Goal: Complete application form: Complete application form

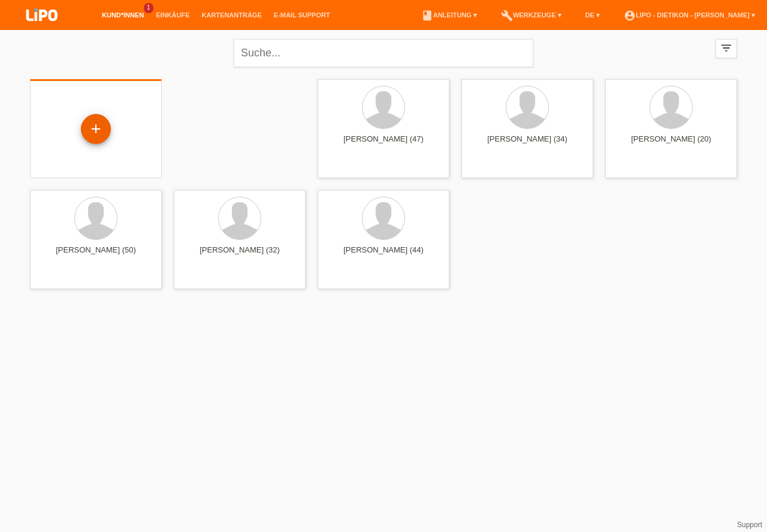
click at [102, 128] on div "+" at bounding box center [96, 129] width 29 height 20
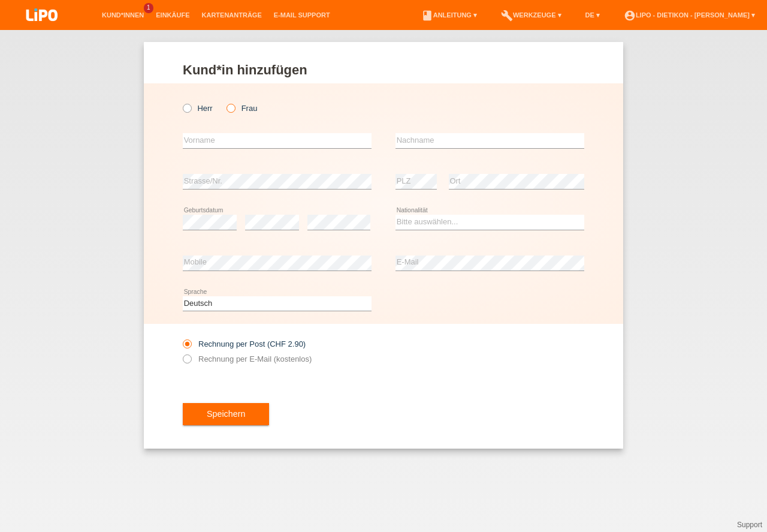
click at [225, 102] on icon at bounding box center [225, 102] width 0 height 0
click at [234, 110] on input "Frau" at bounding box center [231, 108] width 8 height 8
radio input "true"
click at [227, 136] on input "text" at bounding box center [277, 140] width 189 height 15
type input "[PERSON_NAME]"
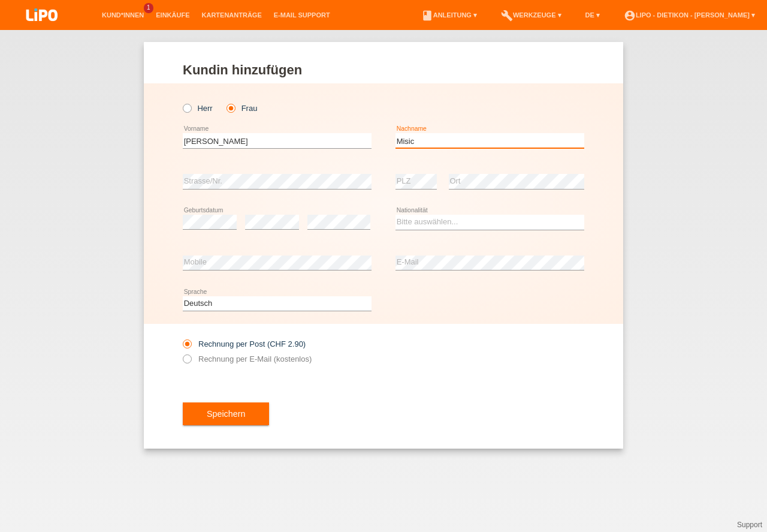
type input "Misic"
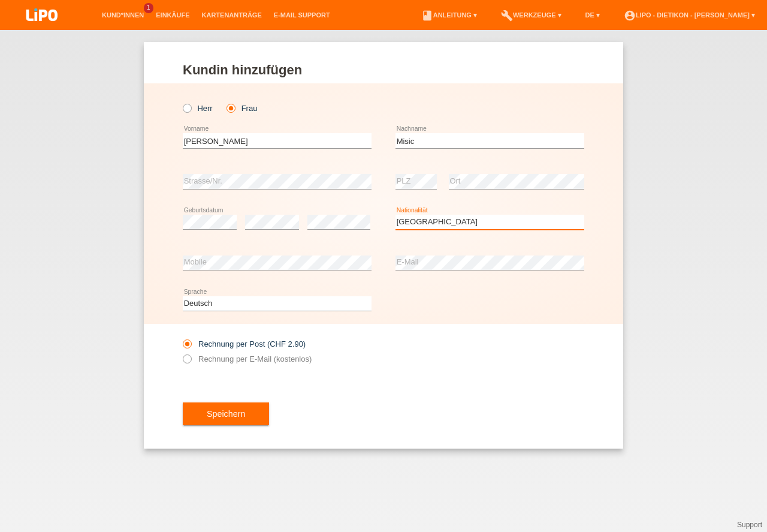
select select "CH"
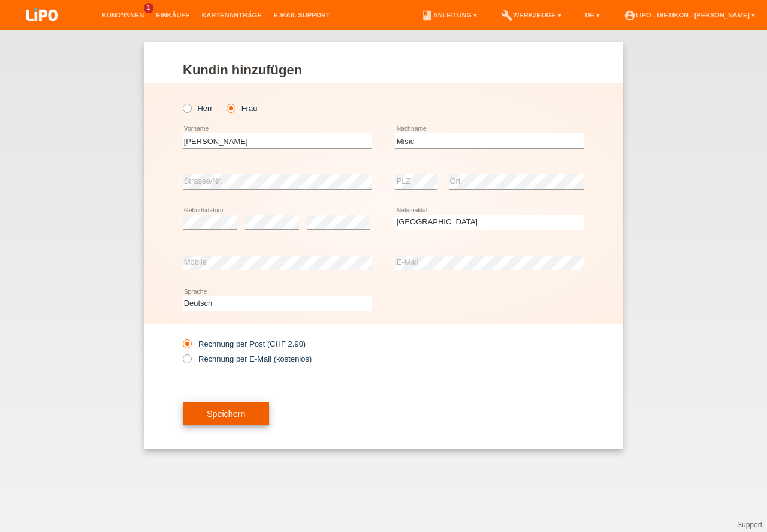
click at [215, 416] on button "Speichern" at bounding box center [226, 413] width 86 height 23
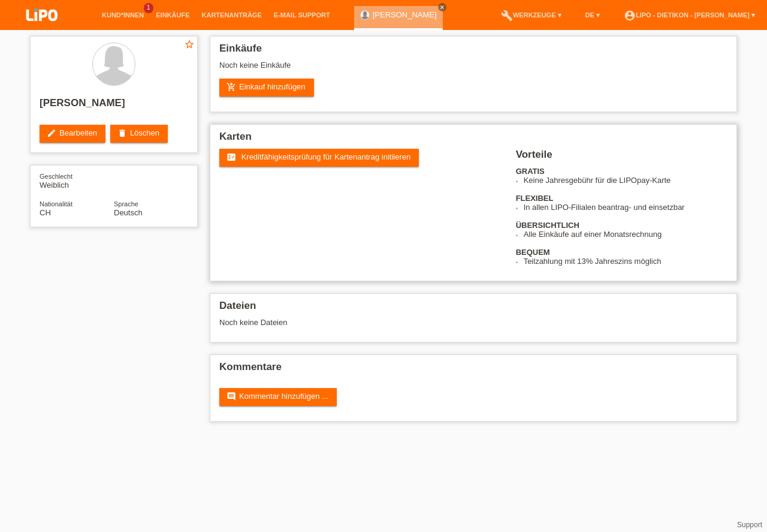
click at [318, 154] on span "Kreditfähigkeitsprüfung für Kartenantrag initiieren" at bounding box center [327, 156] width 170 height 9
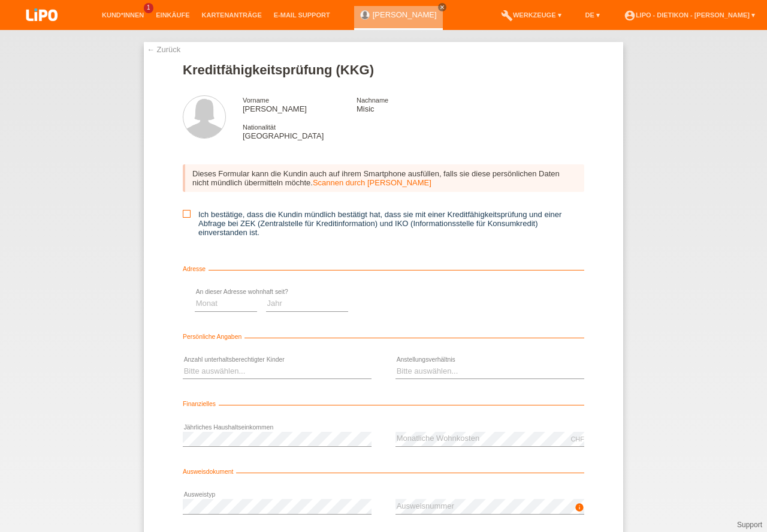
click at [183, 215] on icon at bounding box center [187, 214] width 8 height 8
click at [183, 215] on input "Ich bestätige, dass die Kundin mündlich bestätigt hat, dass sie mit einer Kredi…" at bounding box center [187, 214] width 8 height 8
click at [185, 216] on icon at bounding box center [187, 214] width 8 height 8
click at [185, 216] on input "Ich bestätige, dass die Kundin mündlich bestätigt hat, dass sie mit einer Kredi…" at bounding box center [187, 214] width 8 height 8
click at [185, 216] on icon at bounding box center [187, 214] width 8 height 8
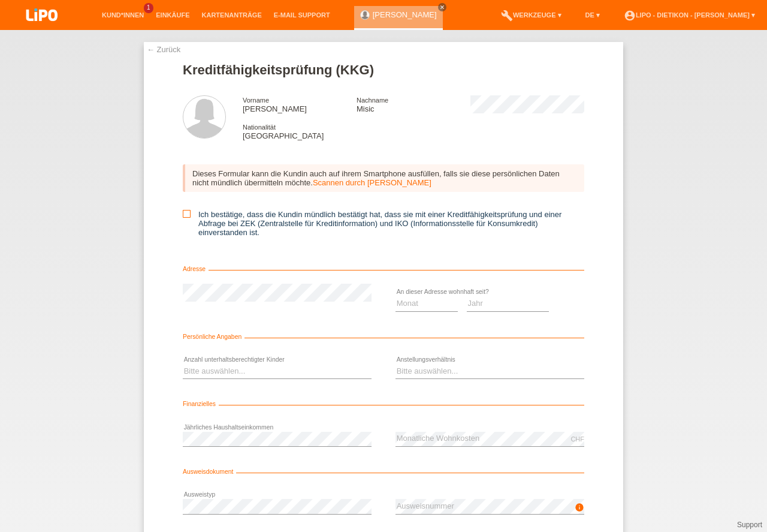
click at [185, 216] on input "Ich bestätige, dass die Kundin mündlich bestätigt hat, dass sie mit einer Kredi…" at bounding box center [187, 214] width 8 height 8
checkbox input "true"
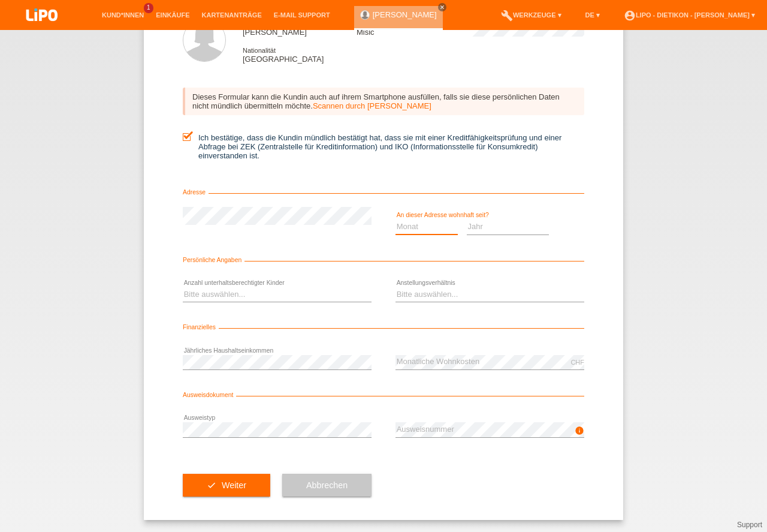
click at [445, 222] on select "Monat 01 02 03 04 05 06 07 08 09 10" at bounding box center [427, 226] width 62 height 14
select select "09"
click at [0, 0] on option "09" at bounding box center [0, 0] width 0 height 0
click at [488, 223] on select "Jahr 2025 2024 2023 2022 2021 2020 2019 2018 2017 2016 2015 2014 2013 2012 2011…" at bounding box center [508, 226] width 83 height 14
select select "2021"
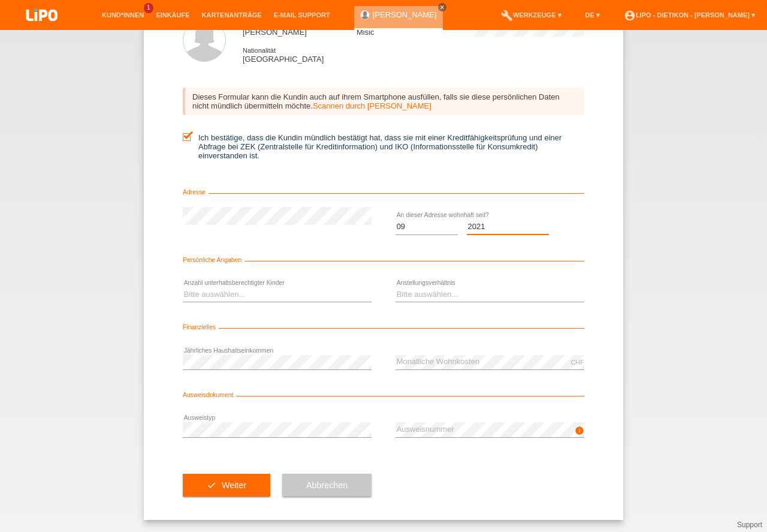
click at [0, 0] on option "2021" at bounding box center [0, 0] width 0 height 0
click at [270, 293] on select "Bitte auswählen... 0 1 2 3 4 5 6 7 8 9" at bounding box center [277, 294] width 189 height 14
select select "0"
click at [0, 0] on option "0" at bounding box center [0, 0] width 0 height 0
click at [456, 287] on select "Bitte auswählen... Unbefristet Befristet Lehrling/Student Pensioniert Nicht arb…" at bounding box center [490, 294] width 189 height 14
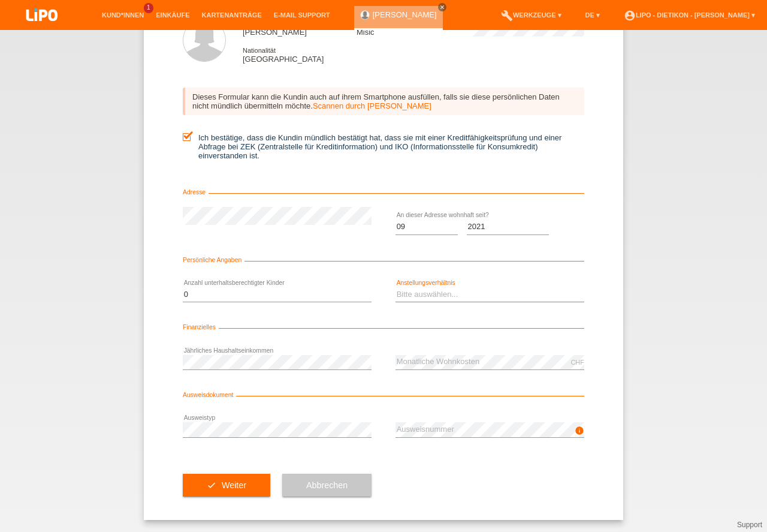
select select "UNLIMITED"
click at [0, 0] on option "Unbefristet" at bounding box center [0, 0] width 0 height 0
click at [234, 486] on button "check Weiter" at bounding box center [227, 485] width 88 height 23
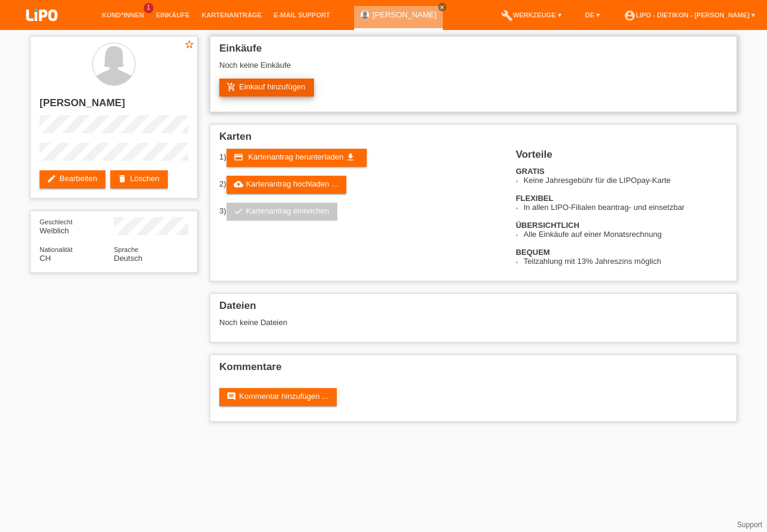
click at [296, 91] on link "add_shopping_cart Einkauf hinzufügen" at bounding box center [266, 88] width 95 height 18
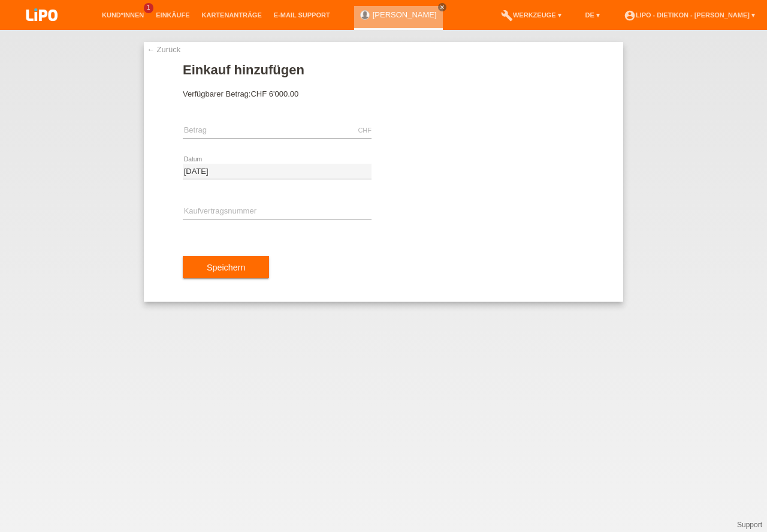
click at [673, 229] on div "← Zurück Einkauf hinzufügen Verfügbarer Betrag: CHF 6'000.00" at bounding box center [383, 281] width 767 height 502
click at [718, 252] on div "← Zurück Einkauf hinzufügen Verfügbarer Betrag: CHF 6'000.00" at bounding box center [383, 281] width 767 height 502
click at [314, 133] on input "text" at bounding box center [277, 130] width 189 height 15
type input "749.00"
click at [283, 207] on input "text" at bounding box center [277, 211] width 189 height 15
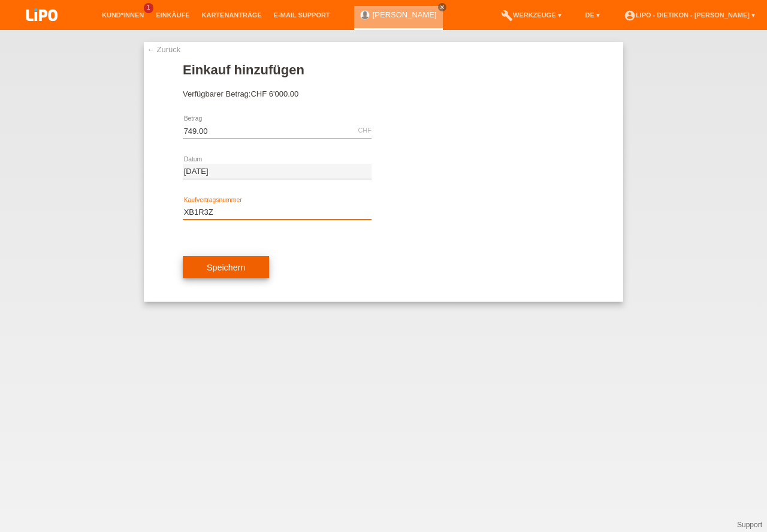
type input "XB1R3Z"
click at [237, 275] on button "Speichern" at bounding box center [226, 267] width 86 height 23
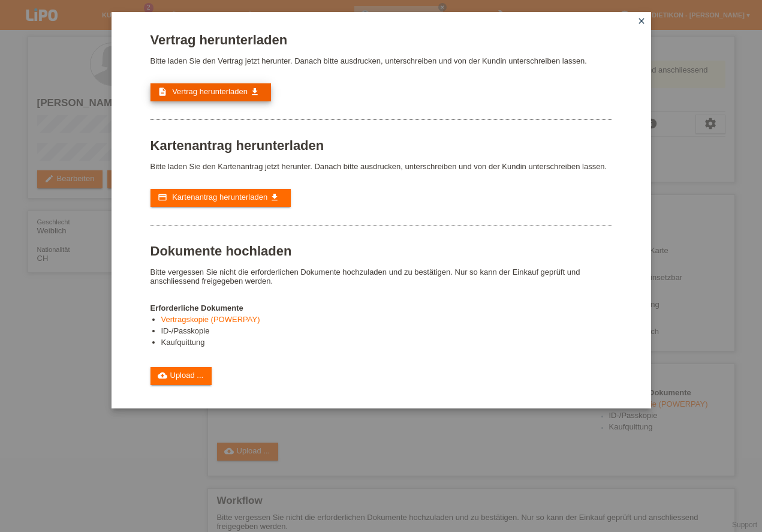
click at [203, 93] on span "Vertrag herunterladen" at bounding box center [210, 91] width 76 height 9
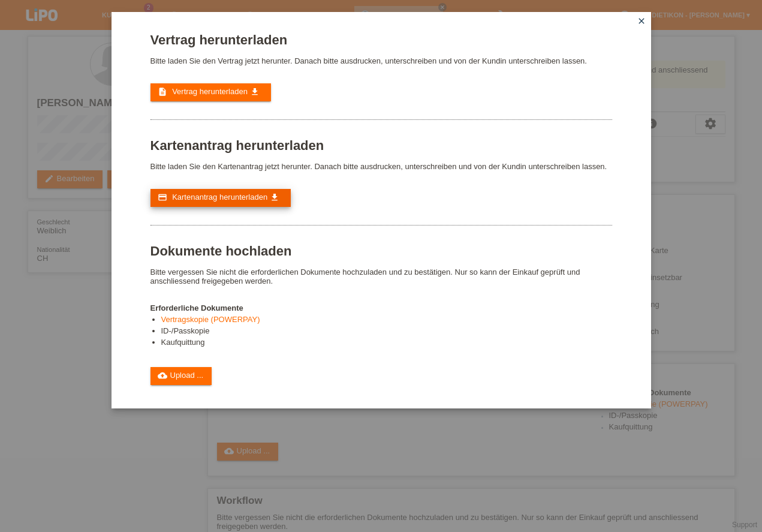
click at [229, 200] on span "Kartenantrag herunterladen" at bounding box center [219, 196] width 95 height 9
click at [168, 379] on link "cloud_upload Upload ..." at bounding box center [181, 376] width 62 height 18
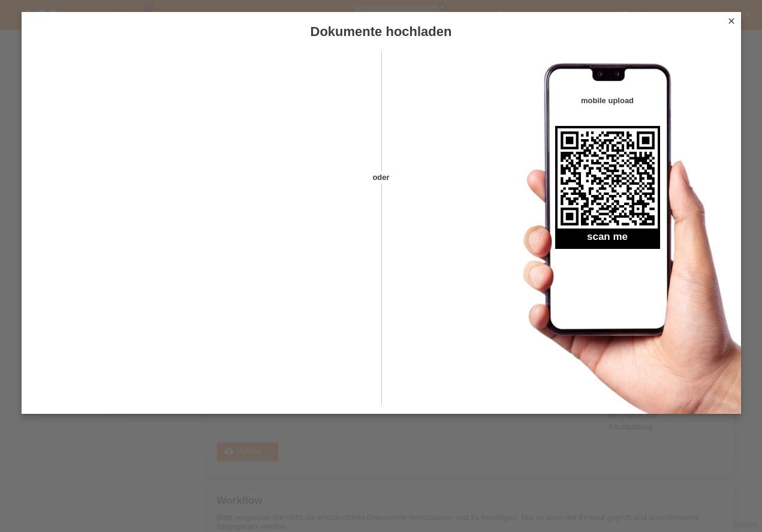
click at [733, 22] on icon "close" at bounding box center [732, 21] width 10 height 10
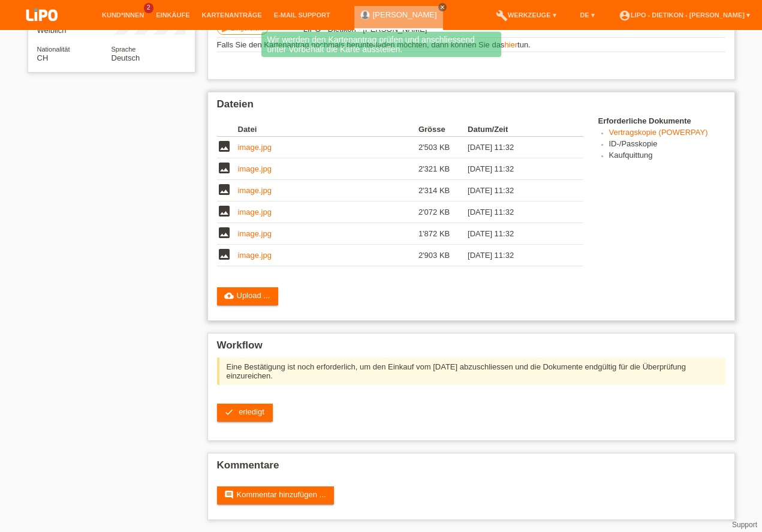
scroll to position [200, 0]
click at [232, 408] on icon "check" at bounding box center [229, 412] width 10 height 10
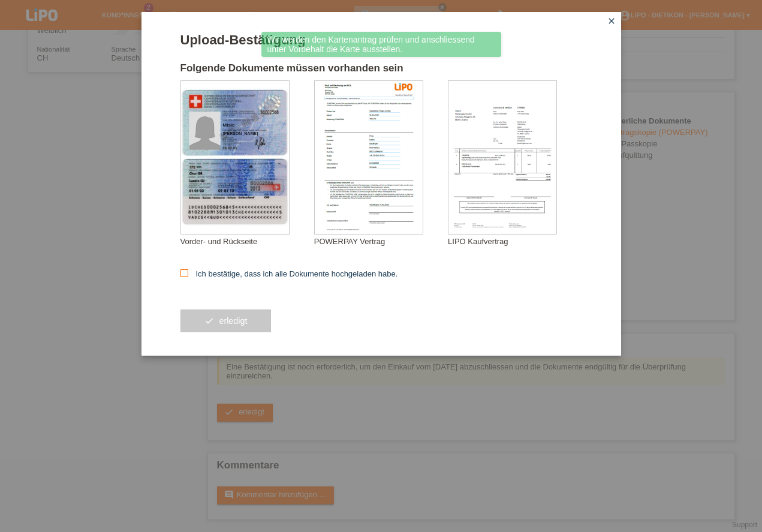
click at [272, 276] on label "Ich bestätige, dass ich alle Dokumente hochgeladen habe." at bounding box center [289, 273] width 218 height 9
click at [188, 276] on input "Ich bestätige, dass ich alle Dokumente hochgeladen habe." at bounding box center [184, 273] width 8 height 8
checkbox input "true"
click at [219, 314] on button "check erledigt" at bounding box center [225, 320] width 91 height 23
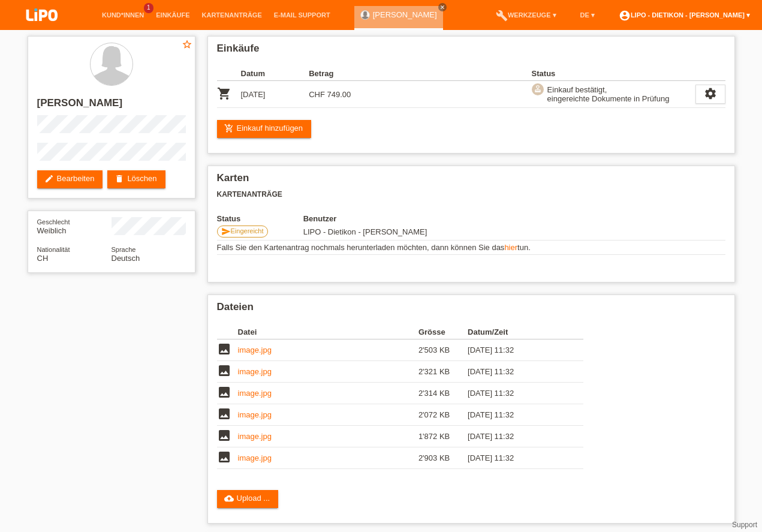
click at [721, 16] on link "account_circle LIPO - Dietikon - [PERSON_NAME] ▾" at bounding box center [684, 14] width 143 height 7
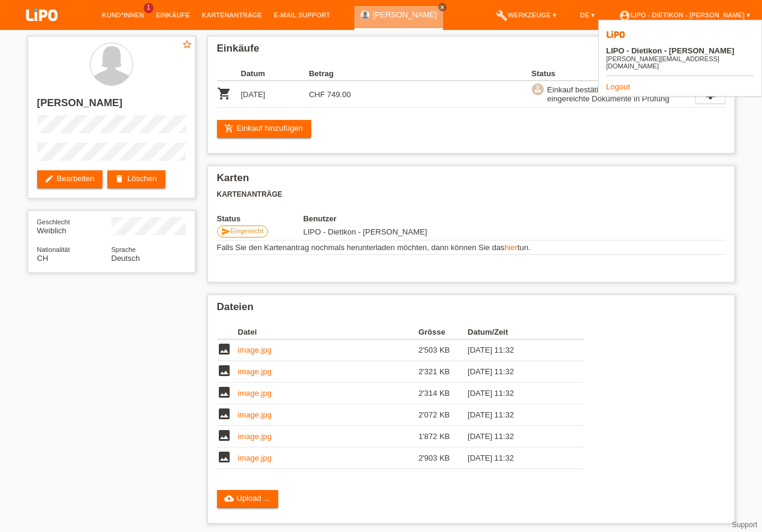
click at [620, 82] on link "Logout" at bounding box center [618, 86] width 24 height 9
